Goal: Transaction & Acquisition: Purchase product/service

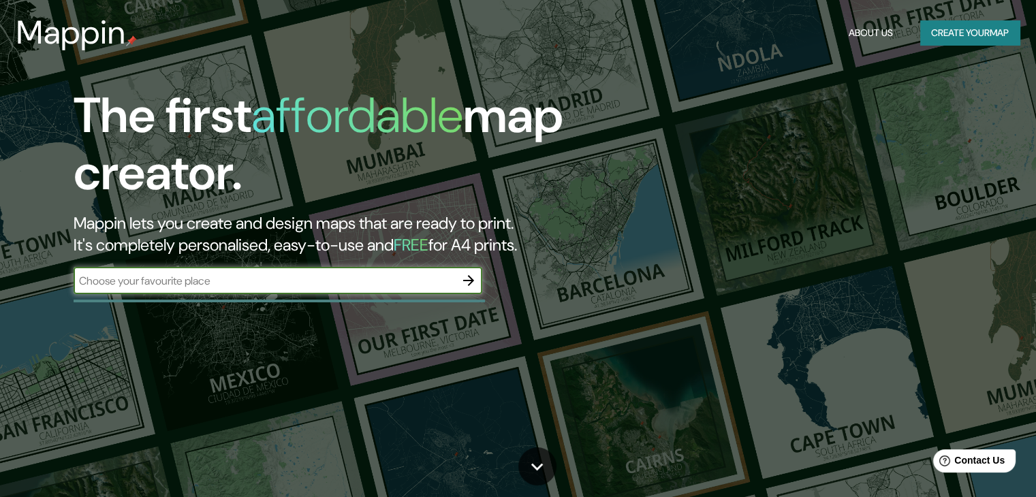
click at [339, 281] on input "text" at bounding box center [265, 281] width 382 height 16
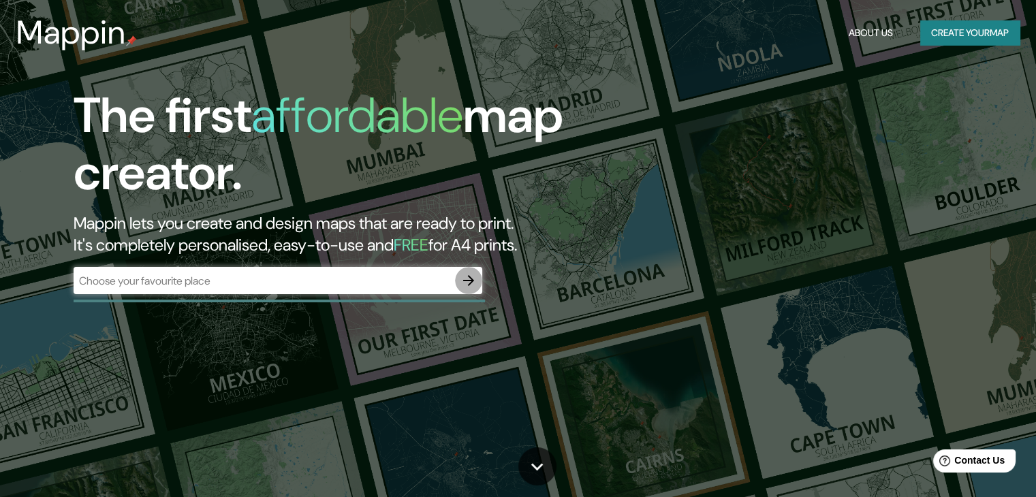
click at [466, 287] on icon "button" at bounding box center [469, 281] width 16 height 16
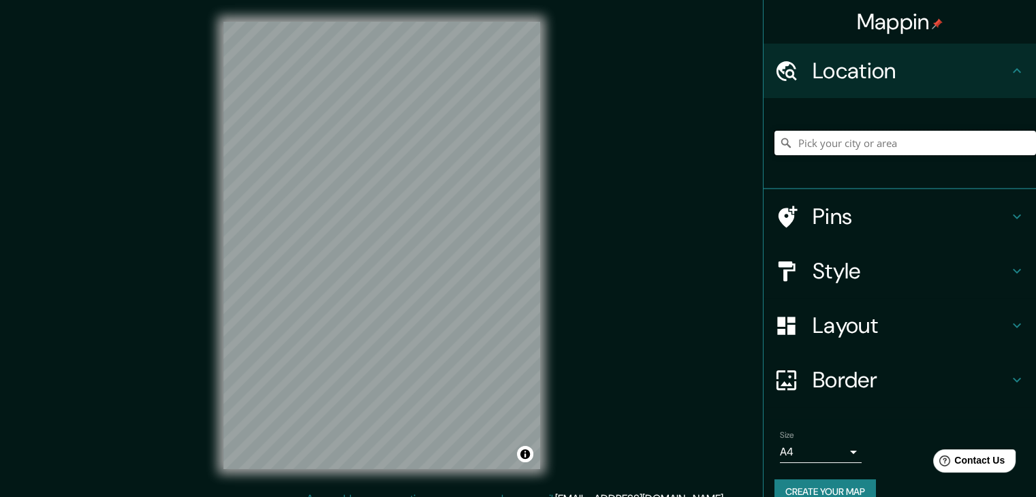
click at [812, 145] on input "Pick your city or area" at bounding box center [906, 143] width 262 height 25
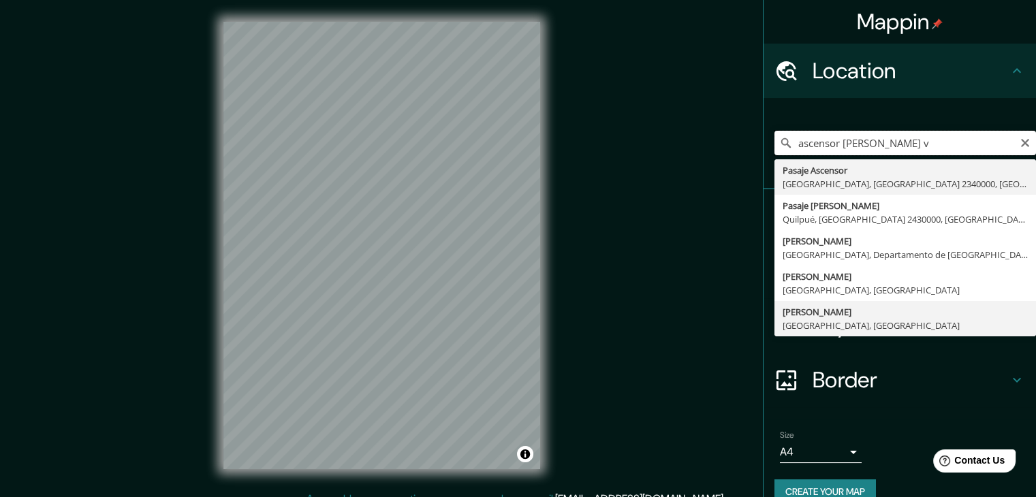
scroll to position [23, 0]
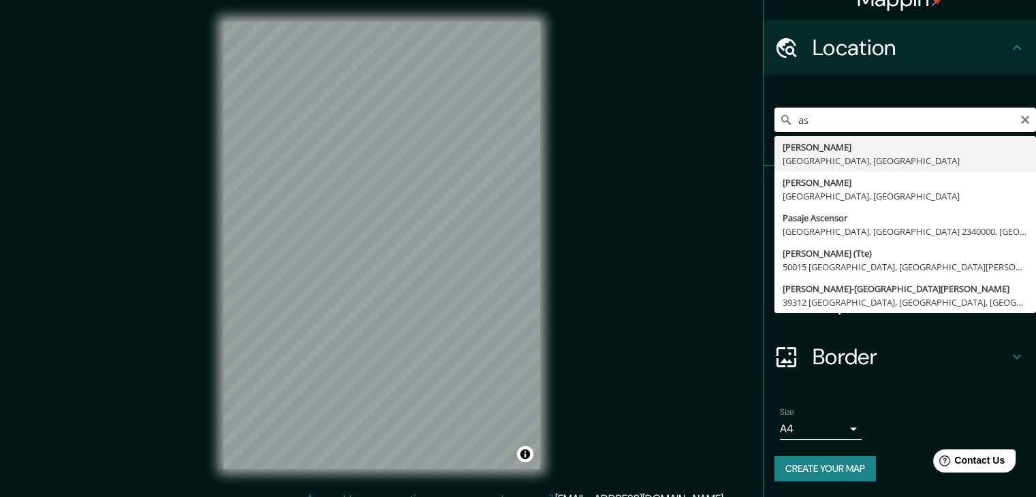
type input "a"
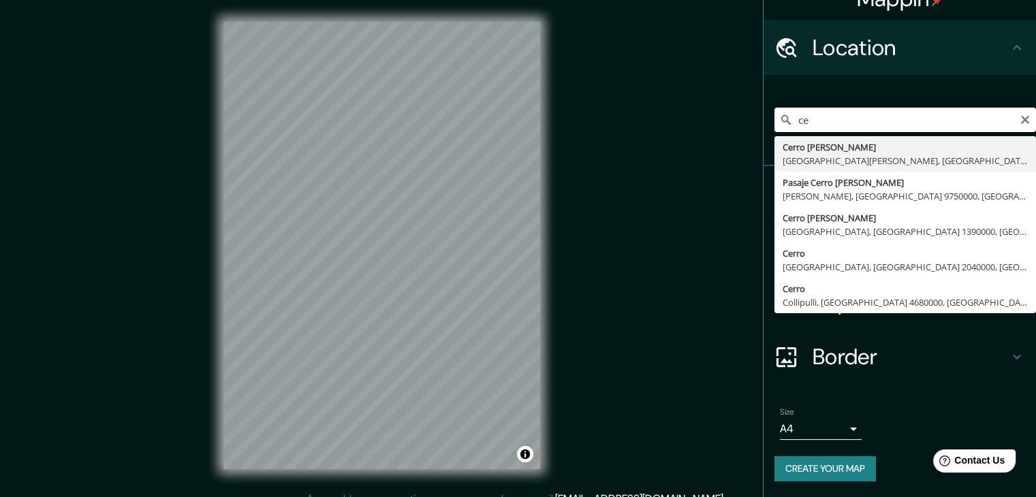
type input "c"
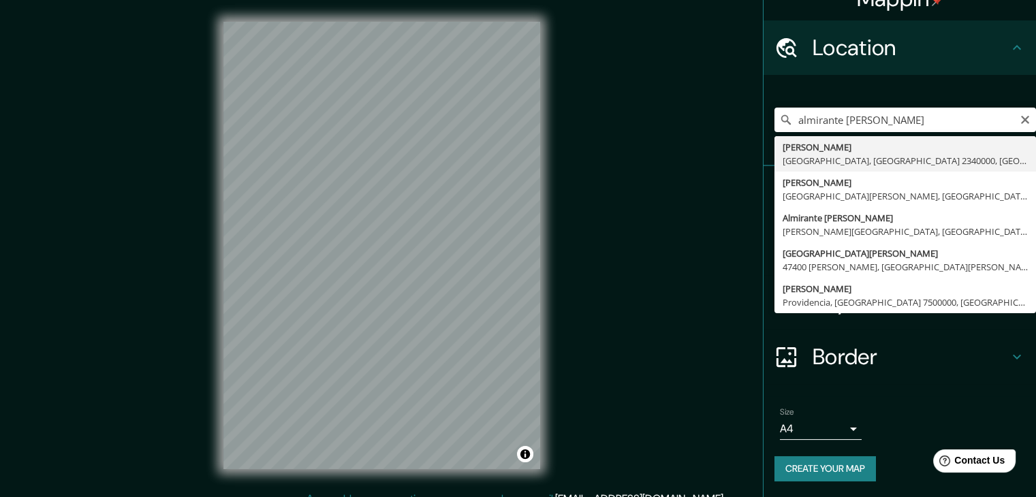
type input "Almirante Simpson, Valparaíso, Región de Valparaíso 2340000, Chile"
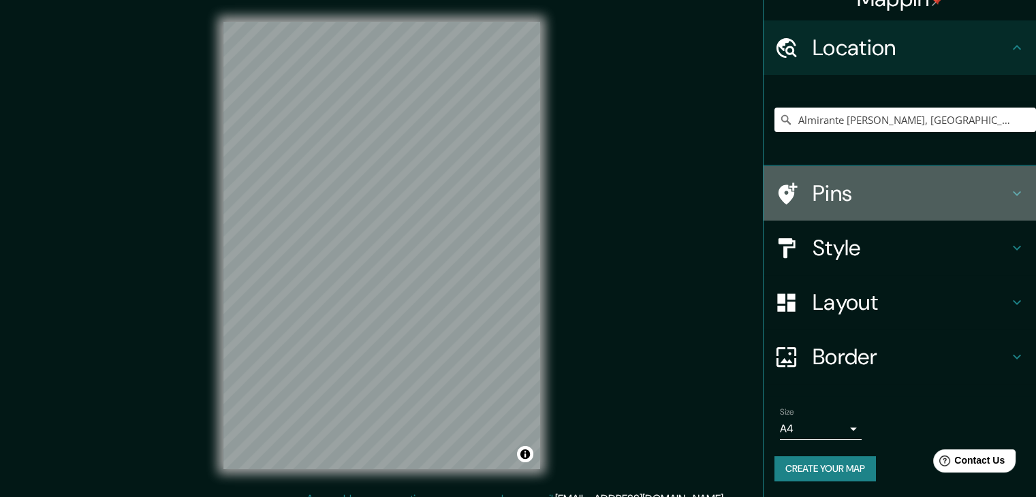
click at [851, 190] on h4 "Pins" at bounding box center [911, 193] width 196 height 27
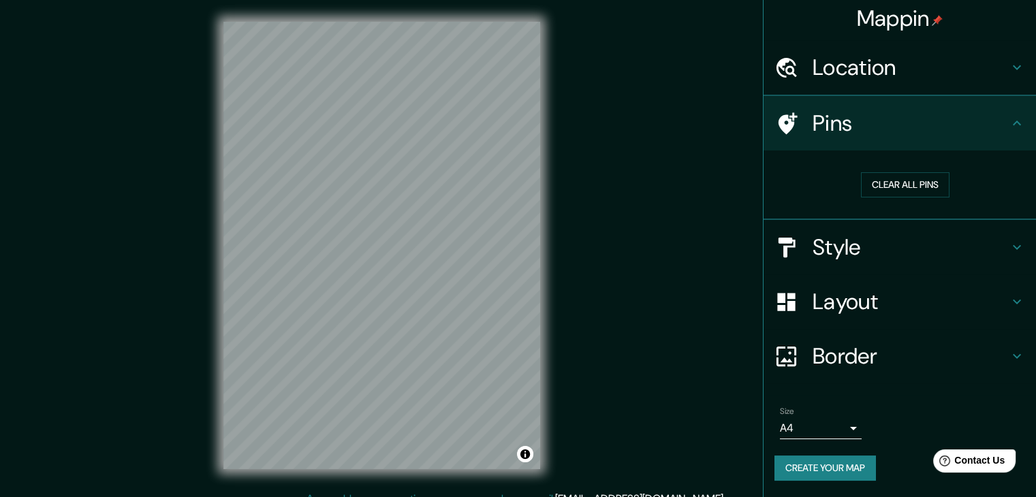
scroll to position [3, 0]
click at [891, 187] on button "Clear all pins" at bounding box center [905, 185] width 89 height 25
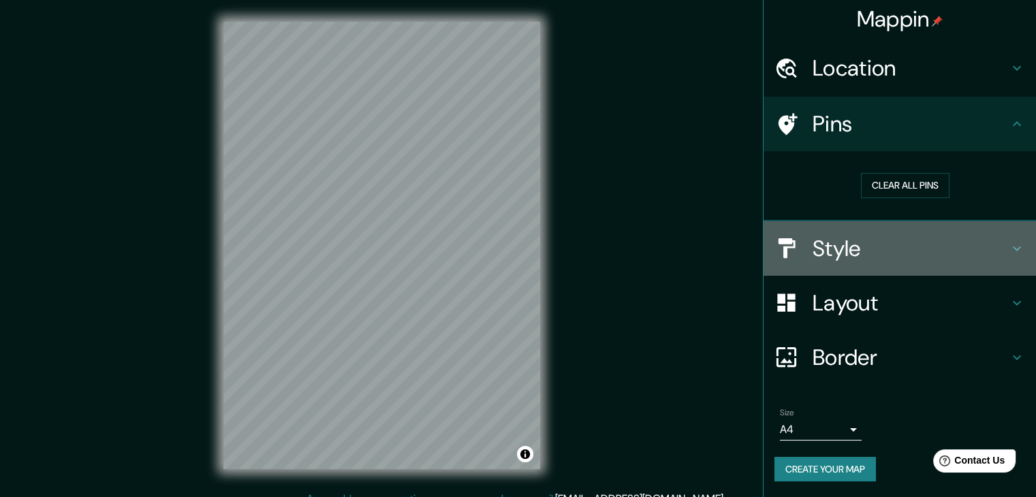
click at [851, 251] on h4 "Style" at bounding box center [911, 248] width 196 height 27
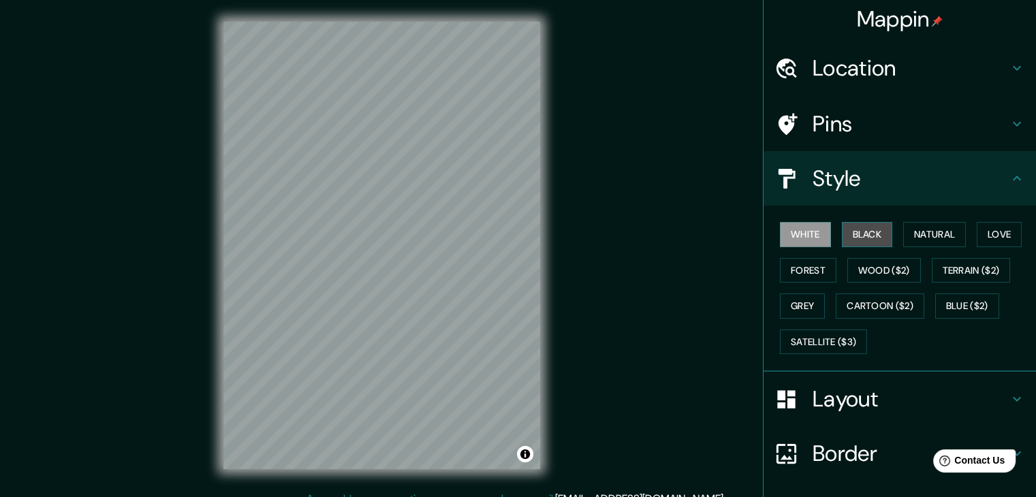
click at [856, 238] on button "Black" at bounding box center [867, 234] width 51 height 25
click at [912, 234] on button "Natural" at bounding box center [935, 234] width 63 height 25
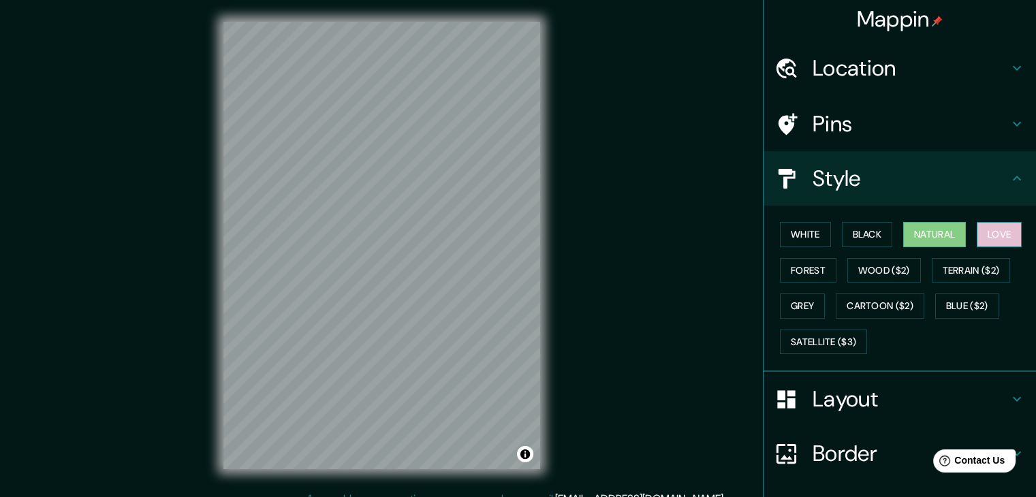
click at [985, 234] on button "Love" at bounding box center [999, 234] width 45 height 25
click at [788, 272] on button "Forest" at bounding box center [808, 270] width 57 height 25
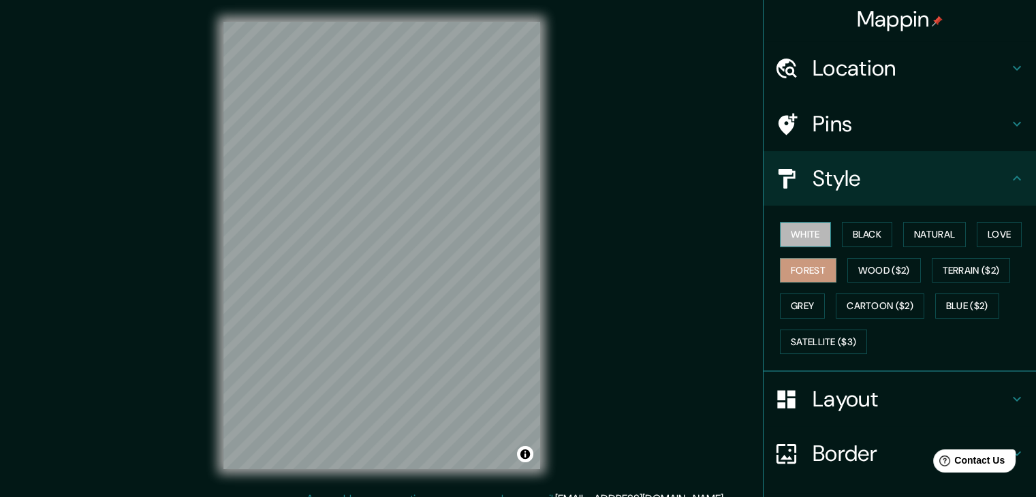
click at [799, 235] on button "White" at bounding box center [805, 234] width 51 height 25
click at [860, 241] on button "Black" at bounding box center [867, 234] width 51 height 25
click at [938, 70] on h4 "Location" at bounding box center [911, 68] width 196 height 27
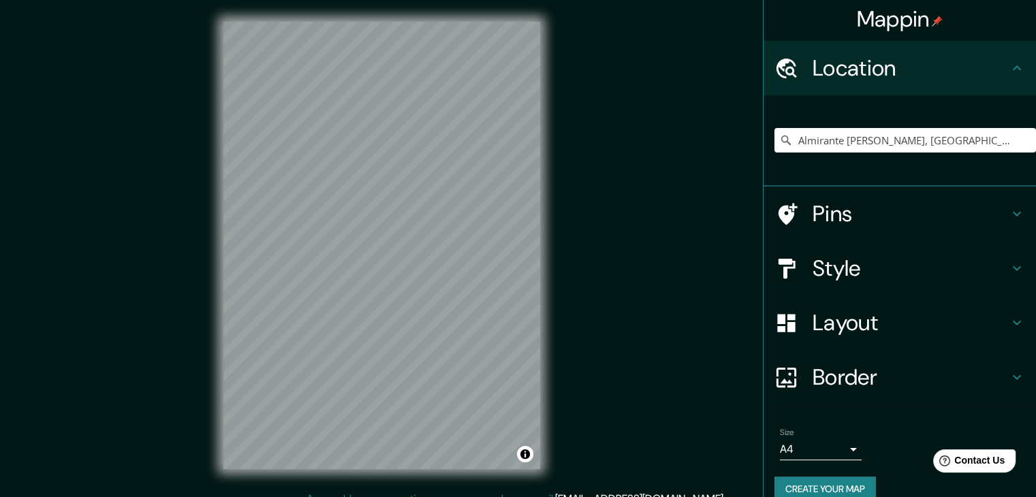
scroll to position [23, 0]
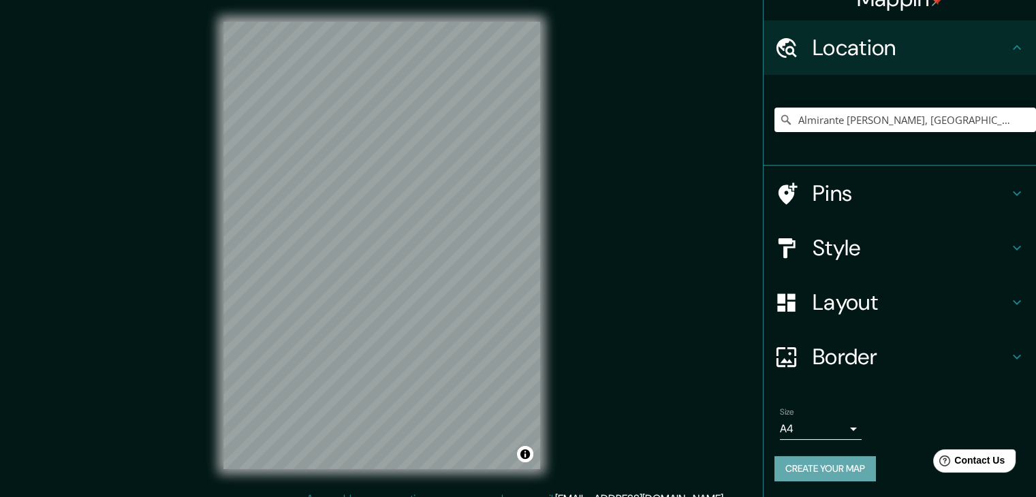
click at [833, 461] on button "Create your map" at bounding box center [826, 469] width 102 height 25
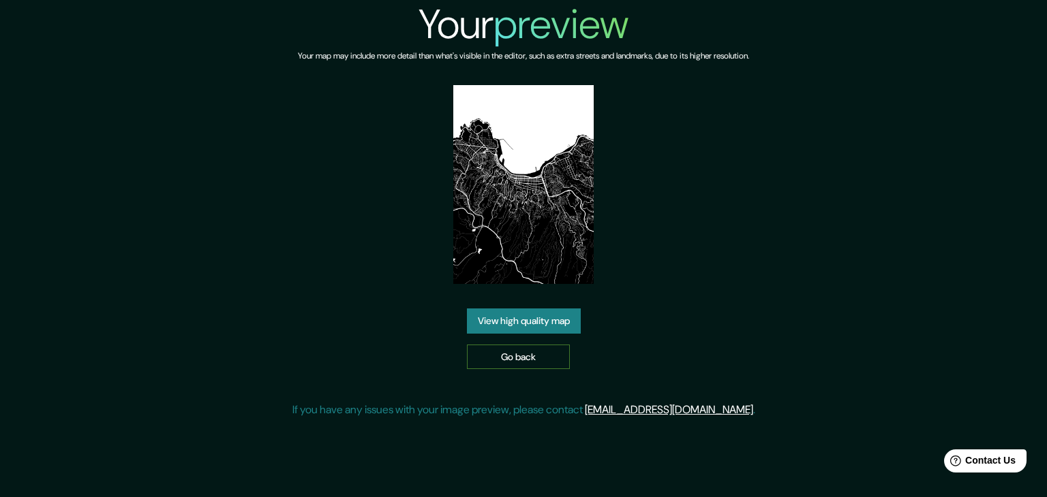
click at [519, 360] on link "Go back" at bounding box center [518, 357] width 103 height 25
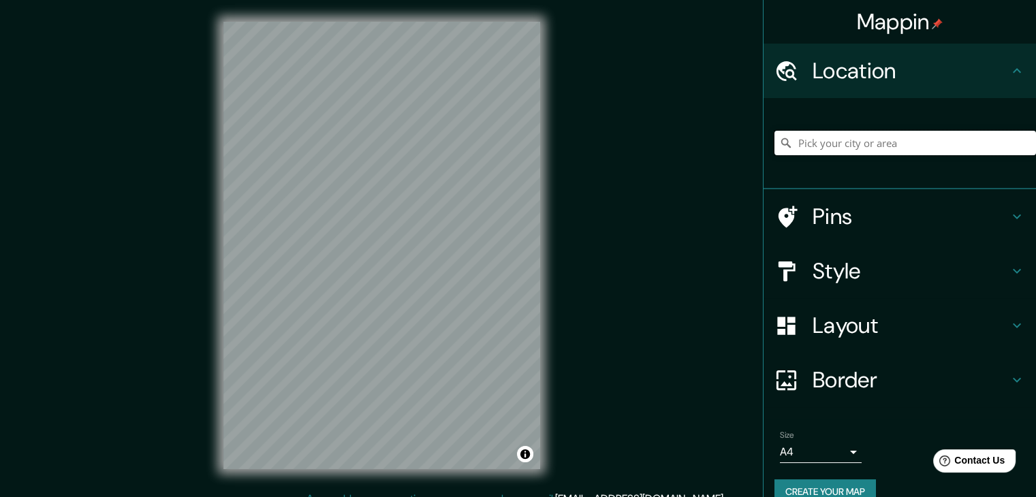
click at [792, 139] on input "Pick your city or area" at bounding box center [906, 143] width 262 height 25
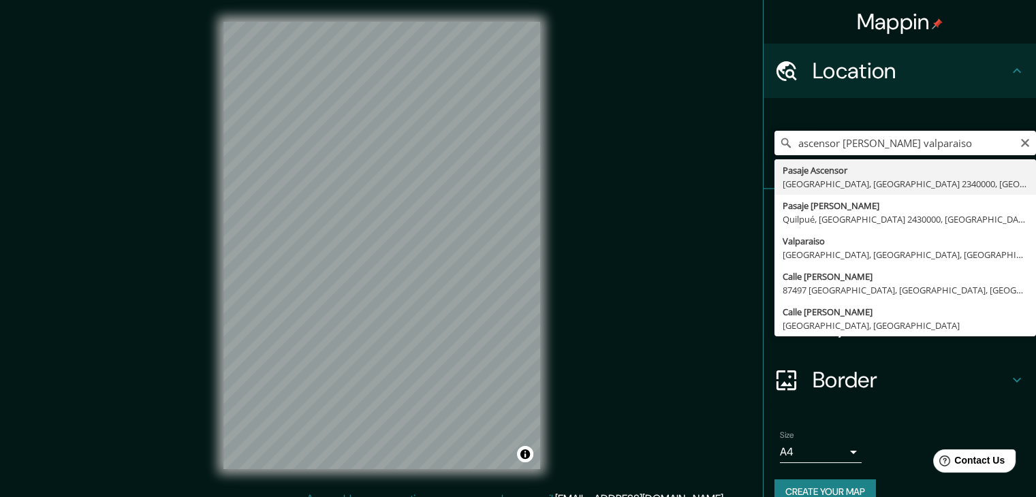
type input "Pasaje Ascensor, [GEOGRAPHIC_DATA], [GEOGRAPHIC_DATA] 2340000, [GEOGRAPHIC_DATA]"
drag, startPoint x: 783, startPoint y: 140, endPoint x: 1046, endPoint y: 169, distance: 264.6
click at [1036, 169] on html "Mappin Location Pasaje Ascensor, Valparaíso, Región de Valparaíso 2340000, Chil…" at bounding box center [518, 248] width 1036 height 497
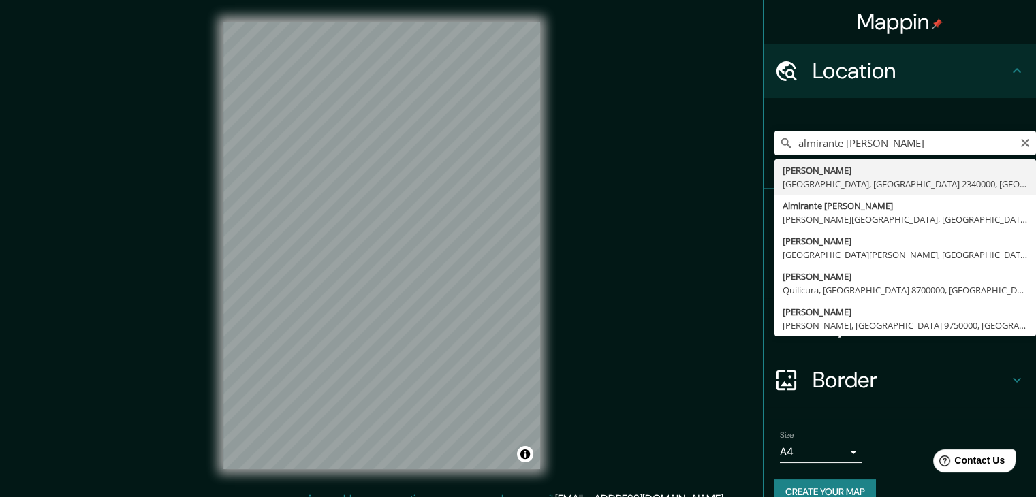
type input "Almirante Simpson, Valparaíso, Región de Valparaíso 2340000, Chile"
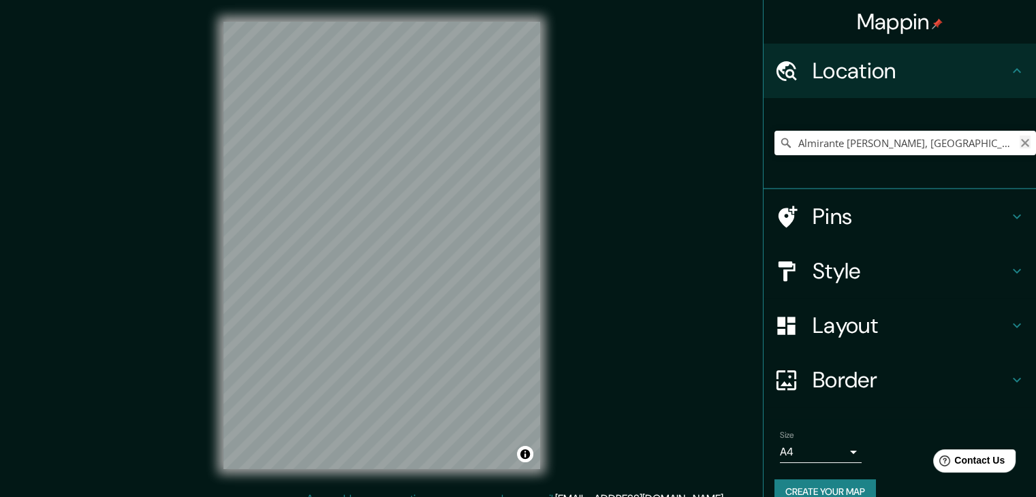
click at [1021, 145] on icon "Clear" at bounding box center [1025, 143] width 8 height 8
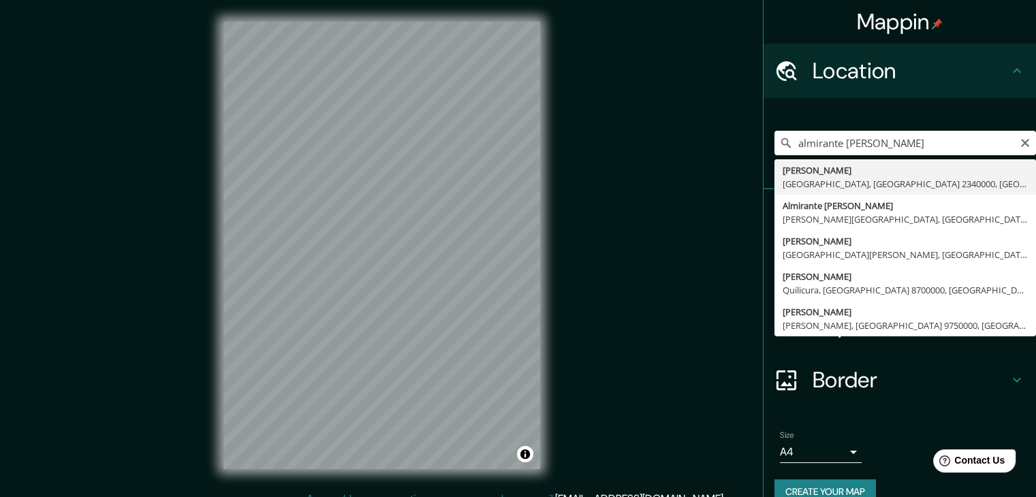
type input "Almirante Simpson, Valparaíso, Región de Valparaíso 2340000, Chile"
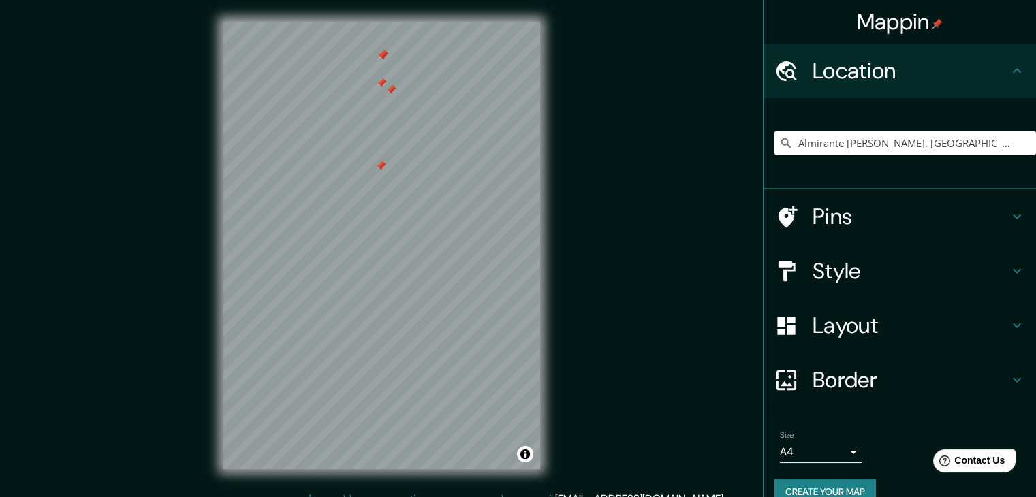
click at [869, 208] on h4 "Pins" at bounding box center [911, 216] width 196 height 27
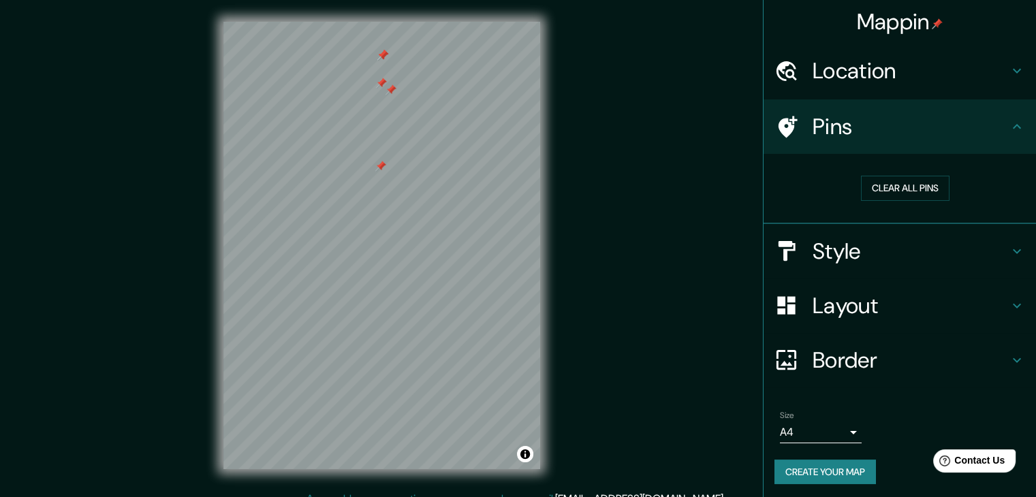
click at [384, 88] on div at bounding box center [381, 83] width 11 height 11
click at [386, 87] on div at bounding box center [391, 89] width 11 height 11
click at [379, 164] on div at bounding box center [380, 166] width 11 height 11
click at [382, 59] on div at bounding box center [387, 57] width 11 height 11
click at [382, 50] on div at bounding box center [382, 55] width 11 height 11
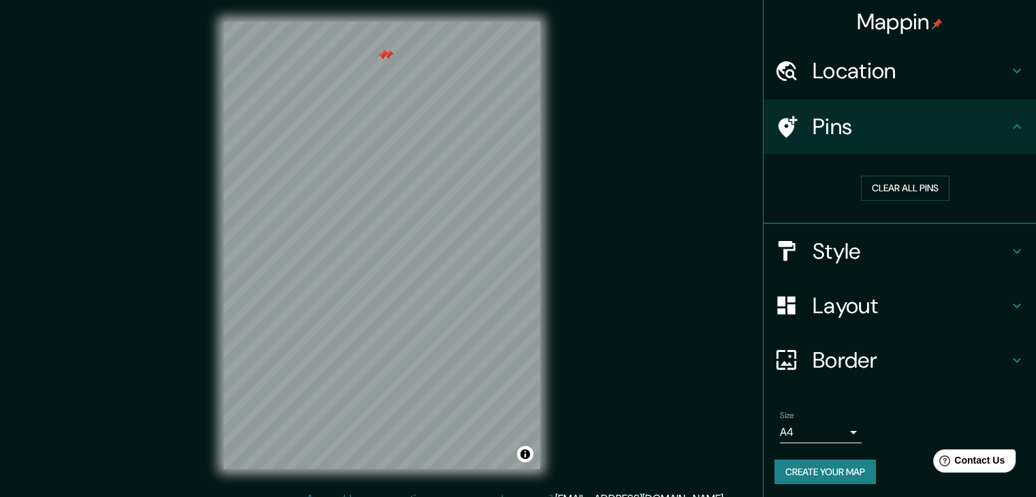
click at [387, 53] on div at bounding box center [388, 55] width 11 height 11
click at [380, 51] on div at bounding box center [382, 55] width 11 height 11
click at [382, 52] on div at bounding box center [382, 55] width 11 height 11
click at [381, 48] on div at bounding box center [386, 42] width 11 height 11
click at [382, 53] on div at bounding box center [382, 55] width 11 height 11
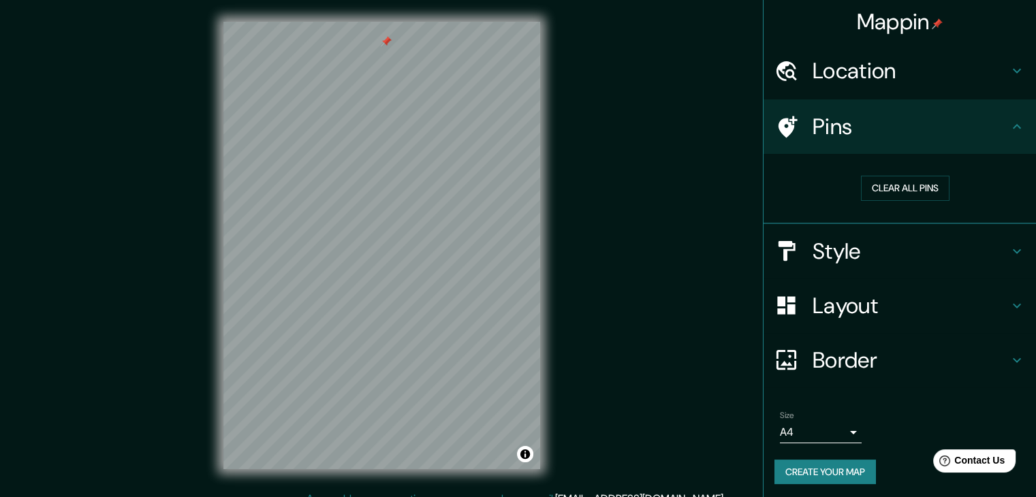
click at [389, 41] on div at bounding box center [386, 41] width 11 height 11
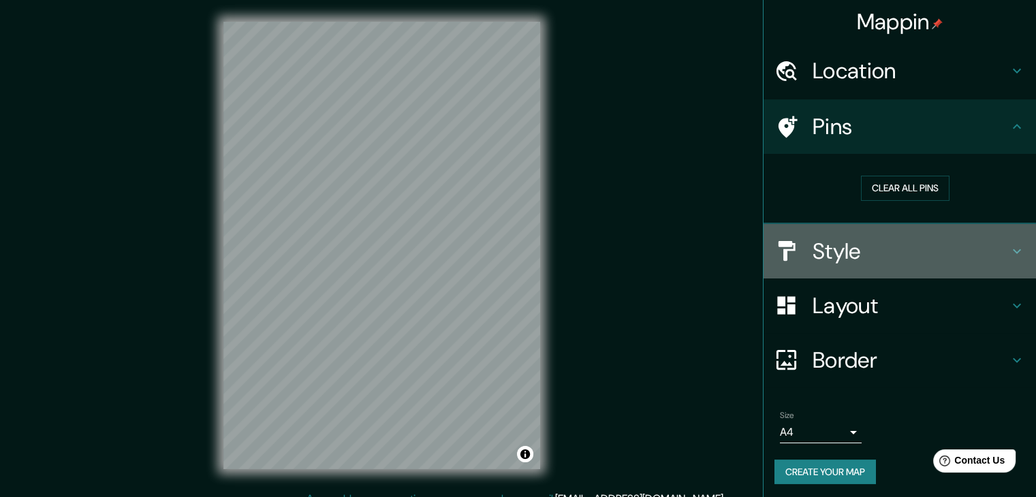
click at [858, 243] on h4 "Style" at bounding box center [911, 251] width 196 height 27
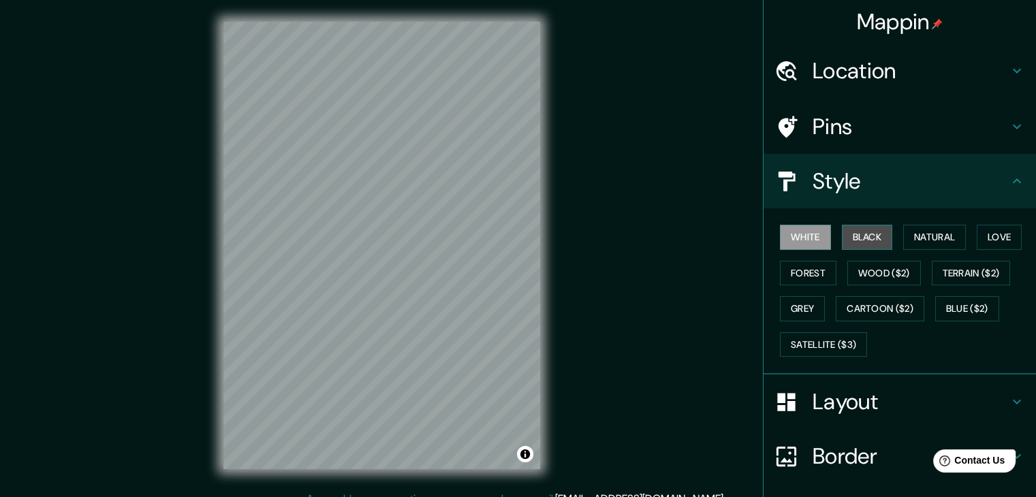
click at [857, 232] on button "Black" at bounding box center [867, 237] width 51 height 25
click at [796, 239] on button "White" at bounding box center [805, 237] width 51 height 25
click at [846, 241] on button "Black" at bounding box center [867, 237] width 51 height 25
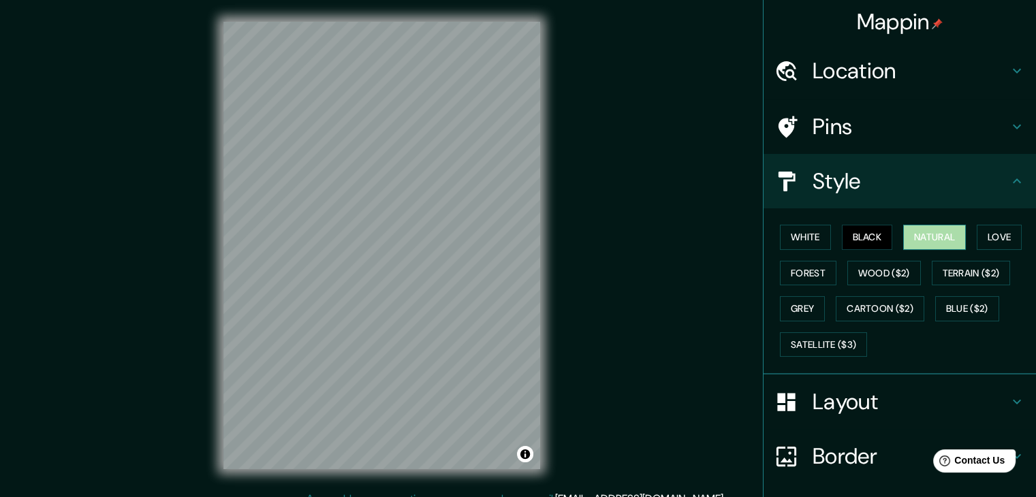
click at [908, 238] on button "Natural" at bounding box center [935, 237] width 63 height 25
click at [994, 237] on button "Love" at bounding box center [999, 237] width 45 height 25
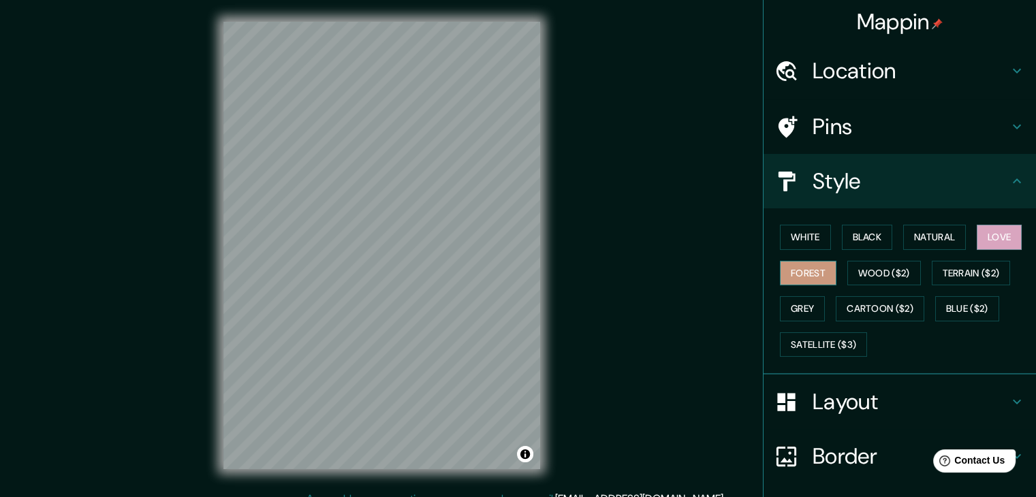
click at [785, 268] on button "Forest" at bounding box center [808, 273] width 57 height 25
click at [859, 240] on button "Black" at bounding box center [867, 237] width 51 height 25
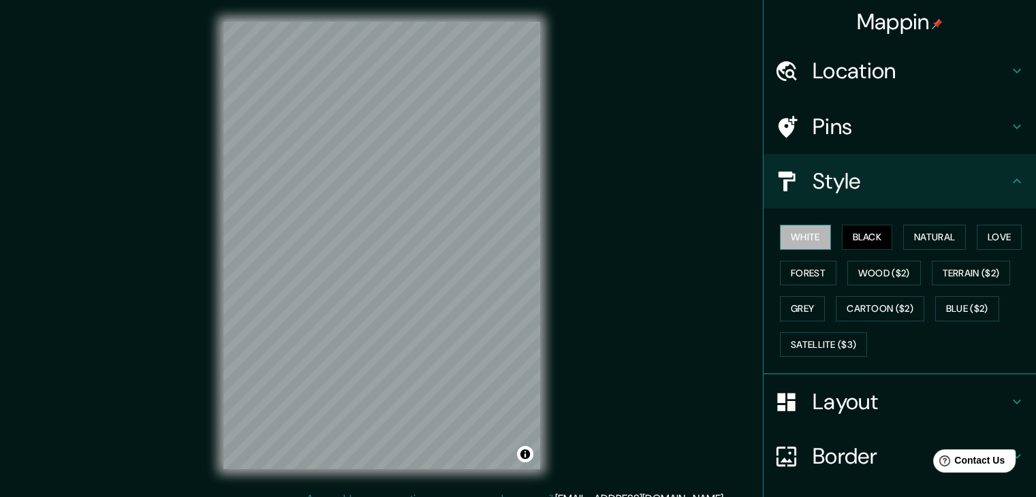
click at [780, 230] on button "White" at bounding box center [805, 237] width 51 height 25
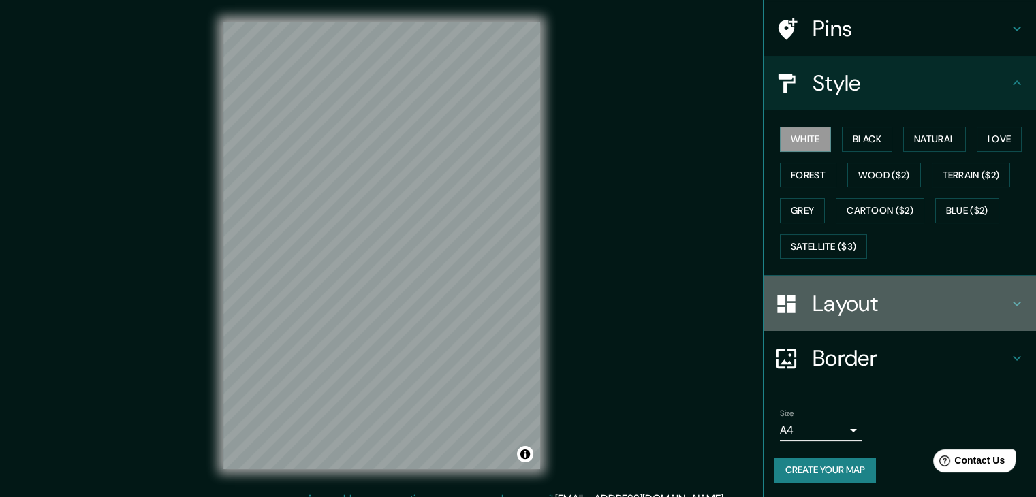
click at [892, 294] on h4 "Layout" at bounding box center [911, 303] width 196 height 27
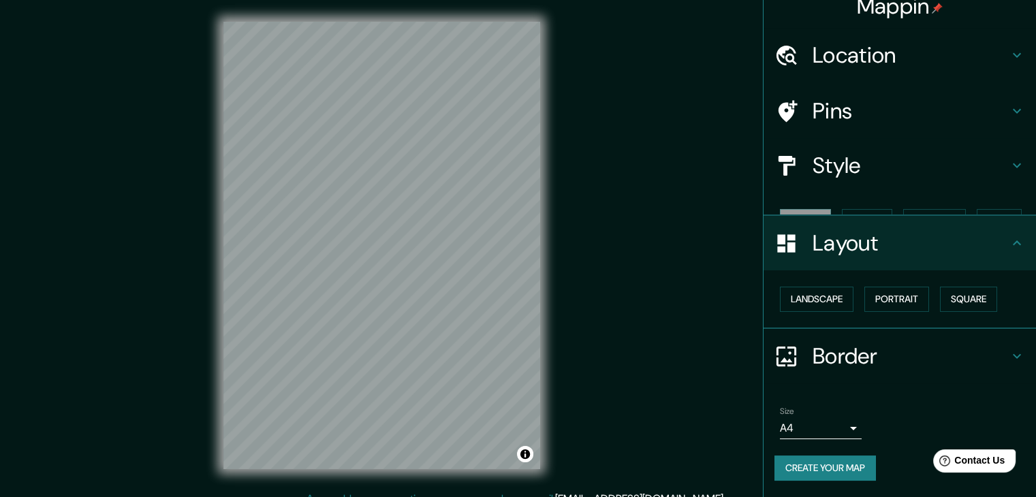
scroll to position [0, 0]
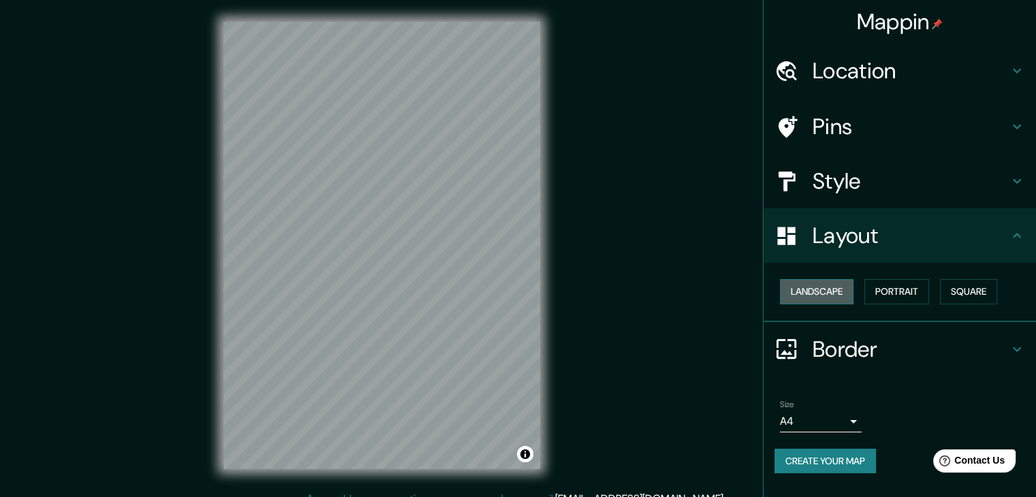
click at [833, 296] on button "Landscape" at bounding box center [817, 291] width 74 height 25
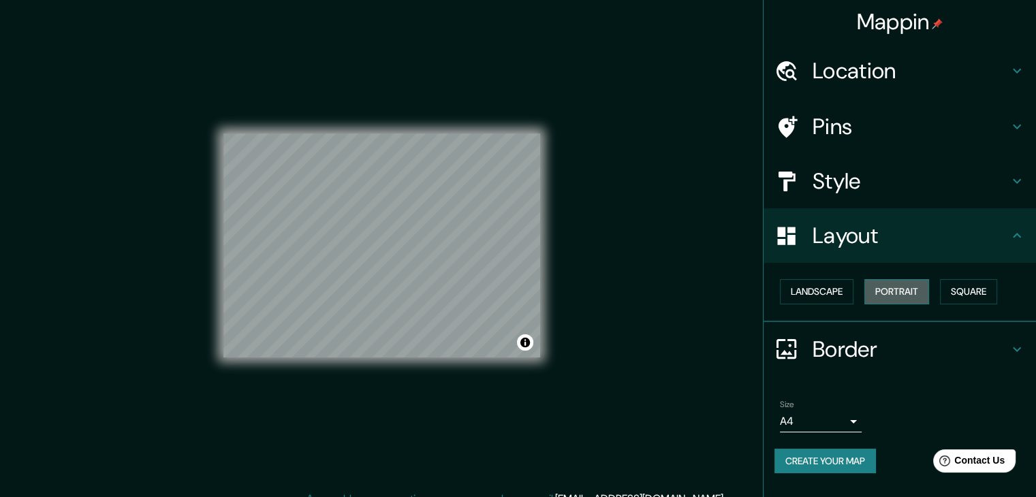
click at [899, 301] on button "Portrait" at bounding box center [897, 291] width 65 height 25
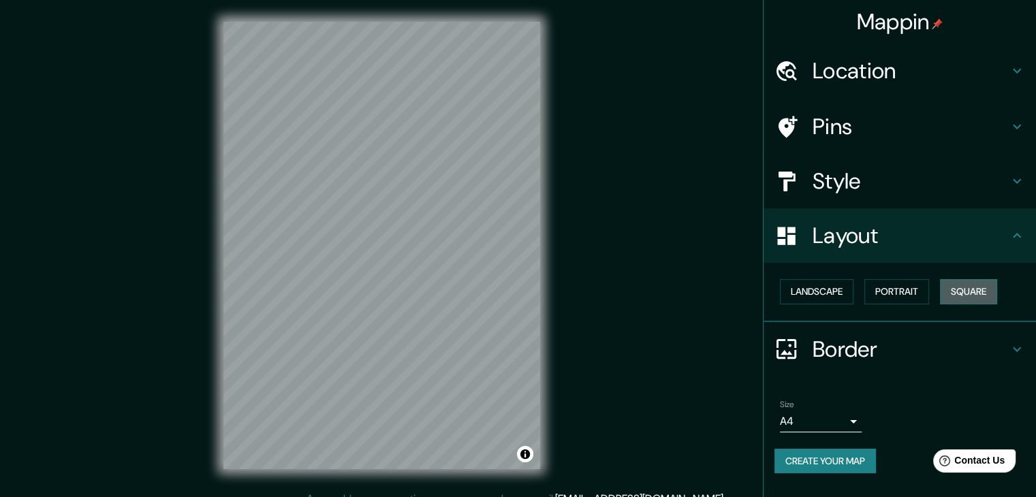
click at [979, 298] on button "Square" at bounding box center [968, 291] width 57 height 25
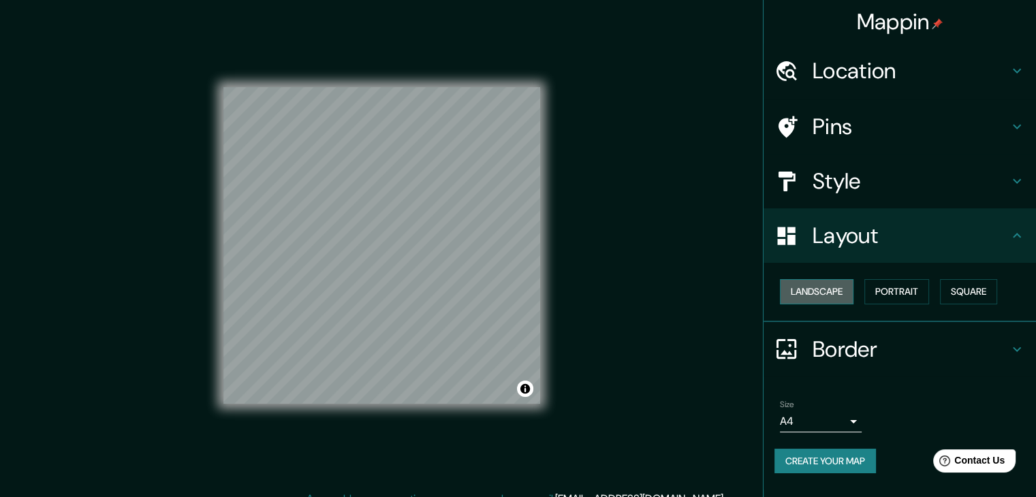
click at [824, 291] on button "Landscape" at bounding box center [817, 291] width 74 height 25
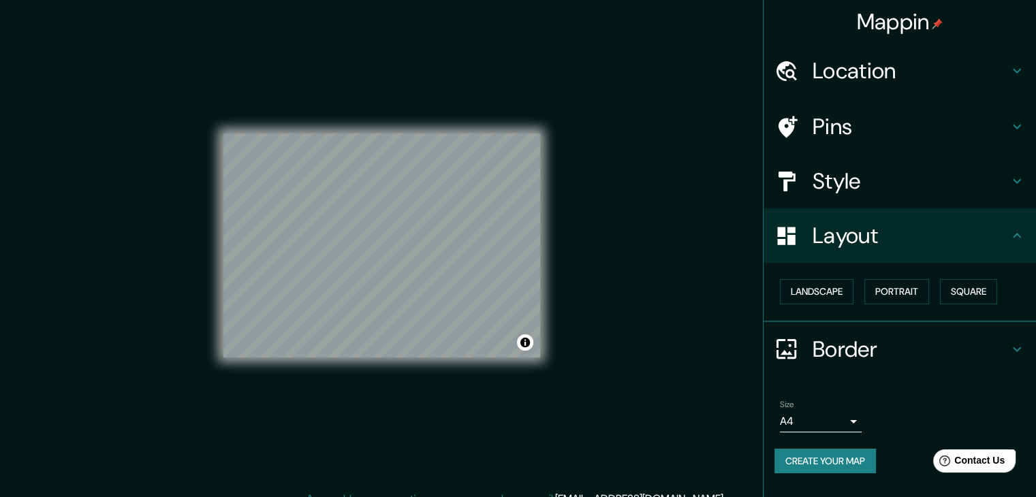
click at [1032, 352] on div "Border" at bounding box center [900, 349] width 273 height 55
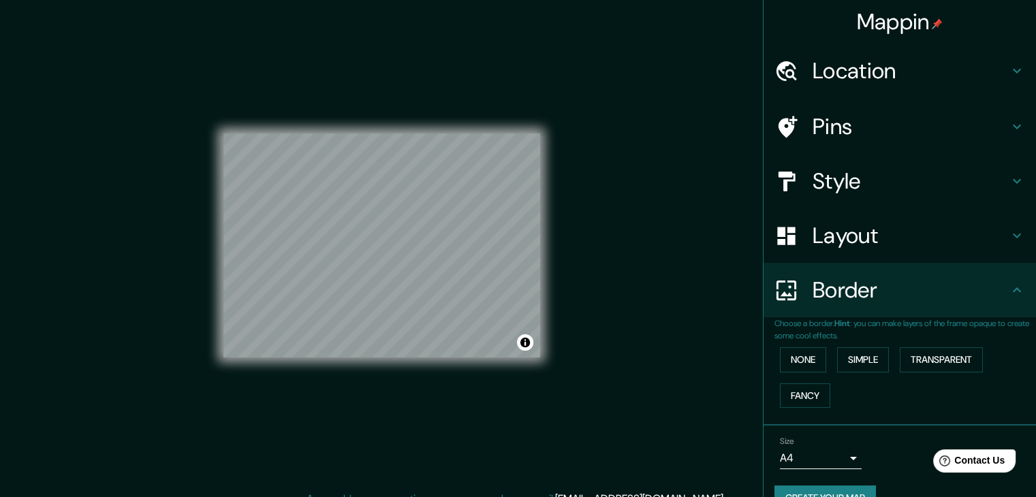
click at [1009, 292] on icon at bounding box center [1017, 290] width 16 height 16
click at [889, 178] on h4 "Style" at bounding box center [911, 181] width 196 height 27
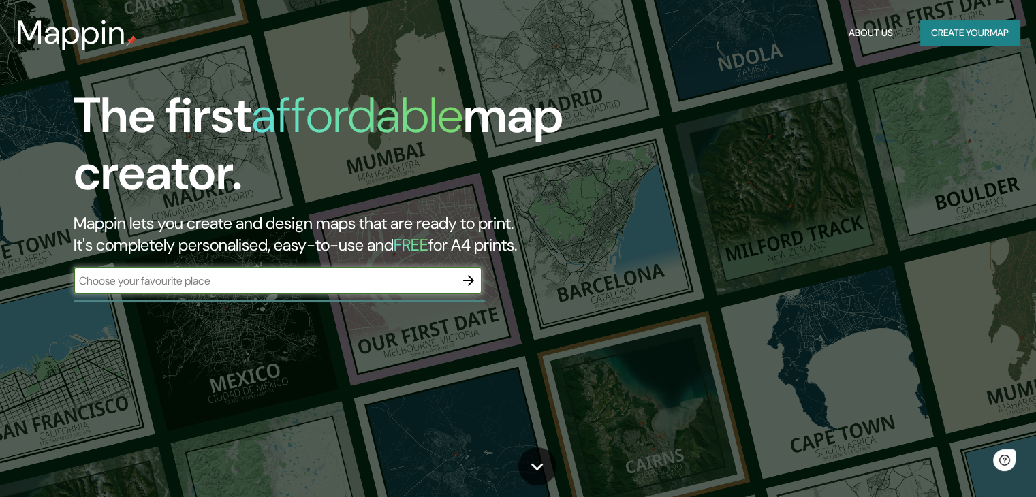
click at [345, 272] on div "​" at bounding box center [278, 280] width 409 height 27
type input "a"
type input "ascensor polanco"
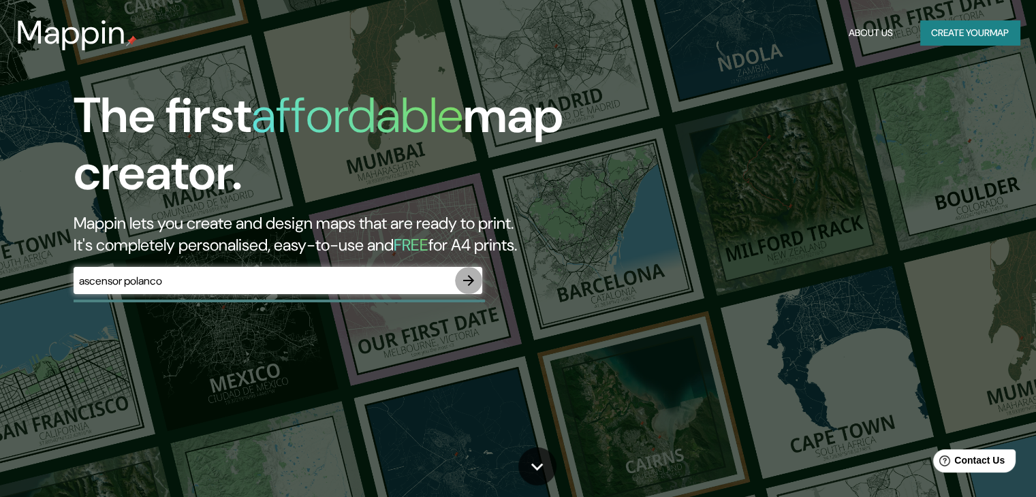
click at [472, 279] on icon "button" at bounding box center [468, 280] width 11 height 11
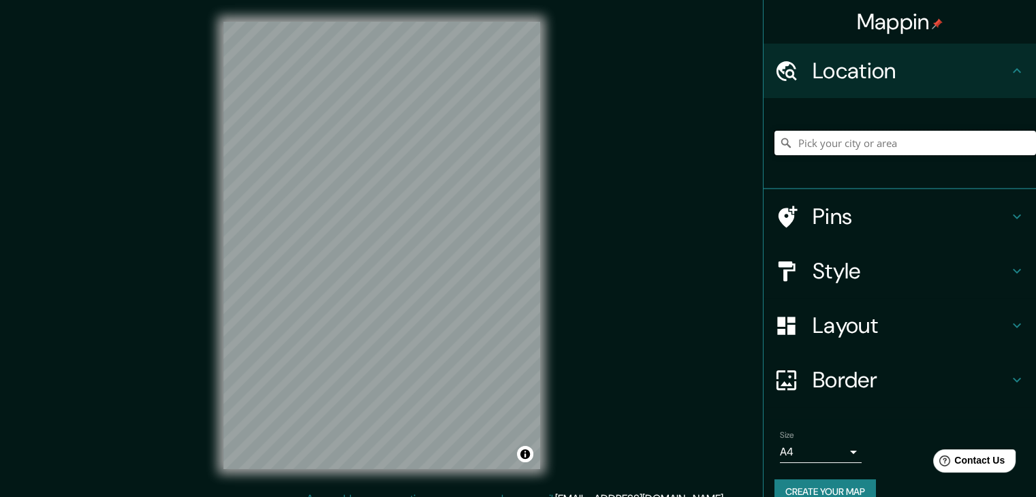
click at [818, 141] on input "Pick your city or area" at bounding box center [906, 143] width 262 height 25
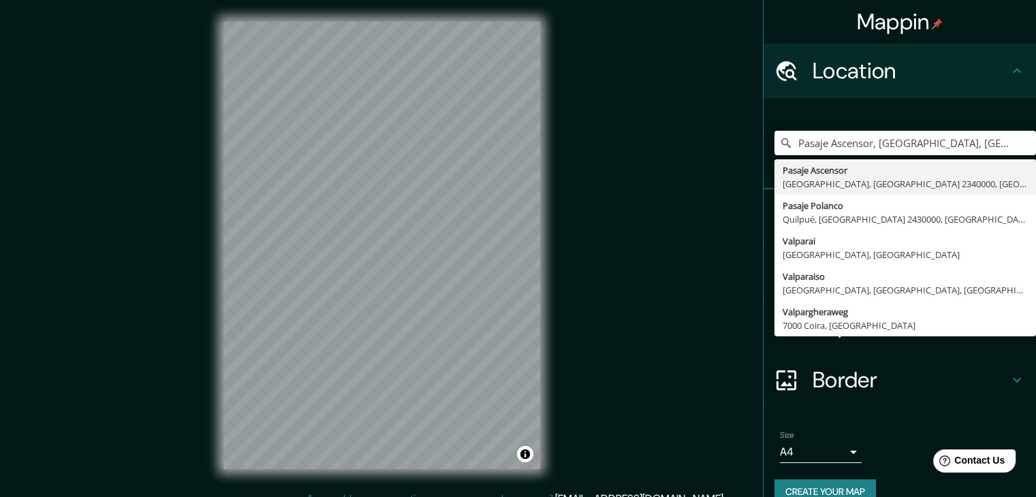
type input "Pasaje Ascensor, [GEOGRAPHIC_DATA], [GEOGRAPHIC_DATA] 2340000, [GEOGRAPHIC_DATA]"
